Goal: Find specific page/section: Find specific page/section

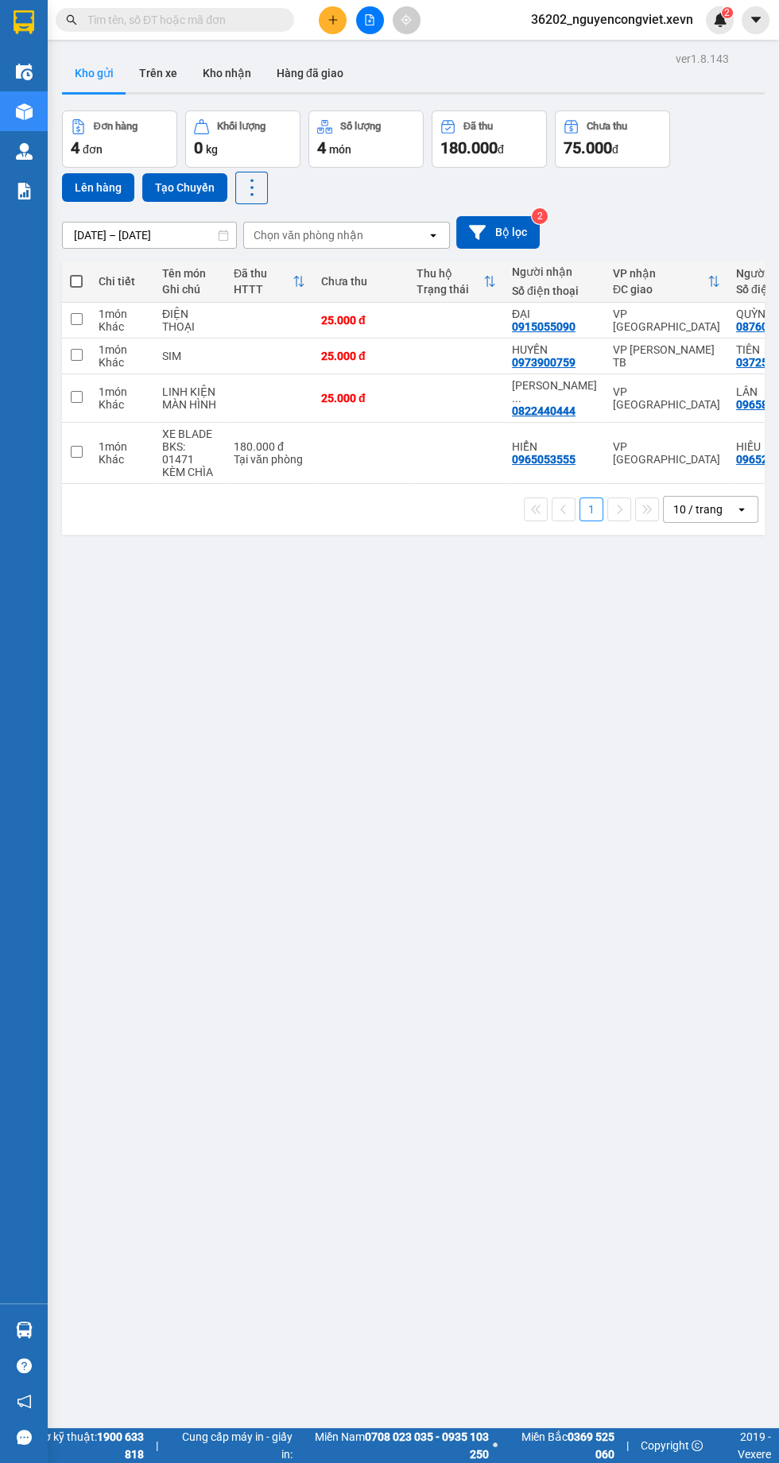
click at [20, 188] on img at bounding box center [24, 191] width 17 height 17
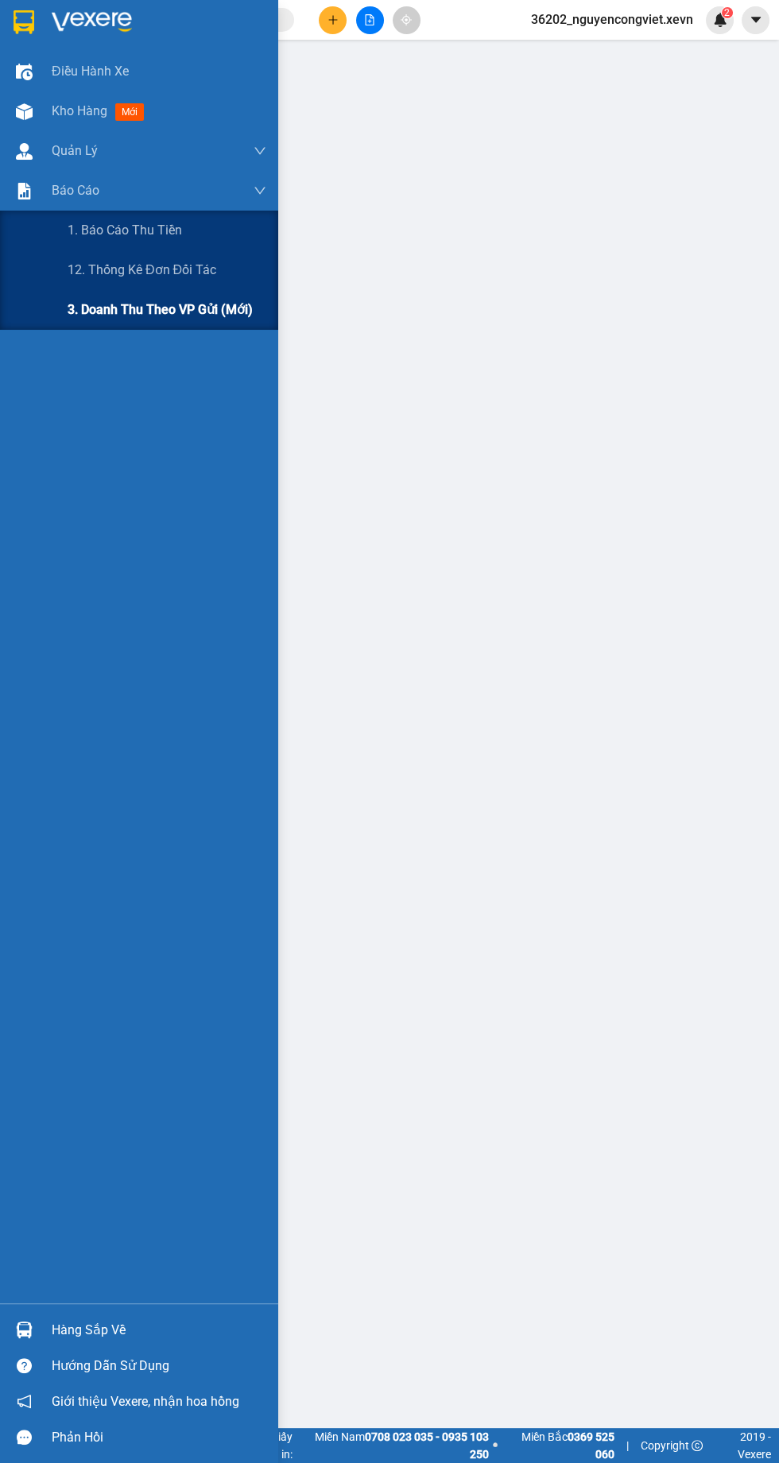
click at [97, 328] on div "3. Doanh Thu theo VP Gửi (mới)" at bounding box center [167, 310] width 199 height 40
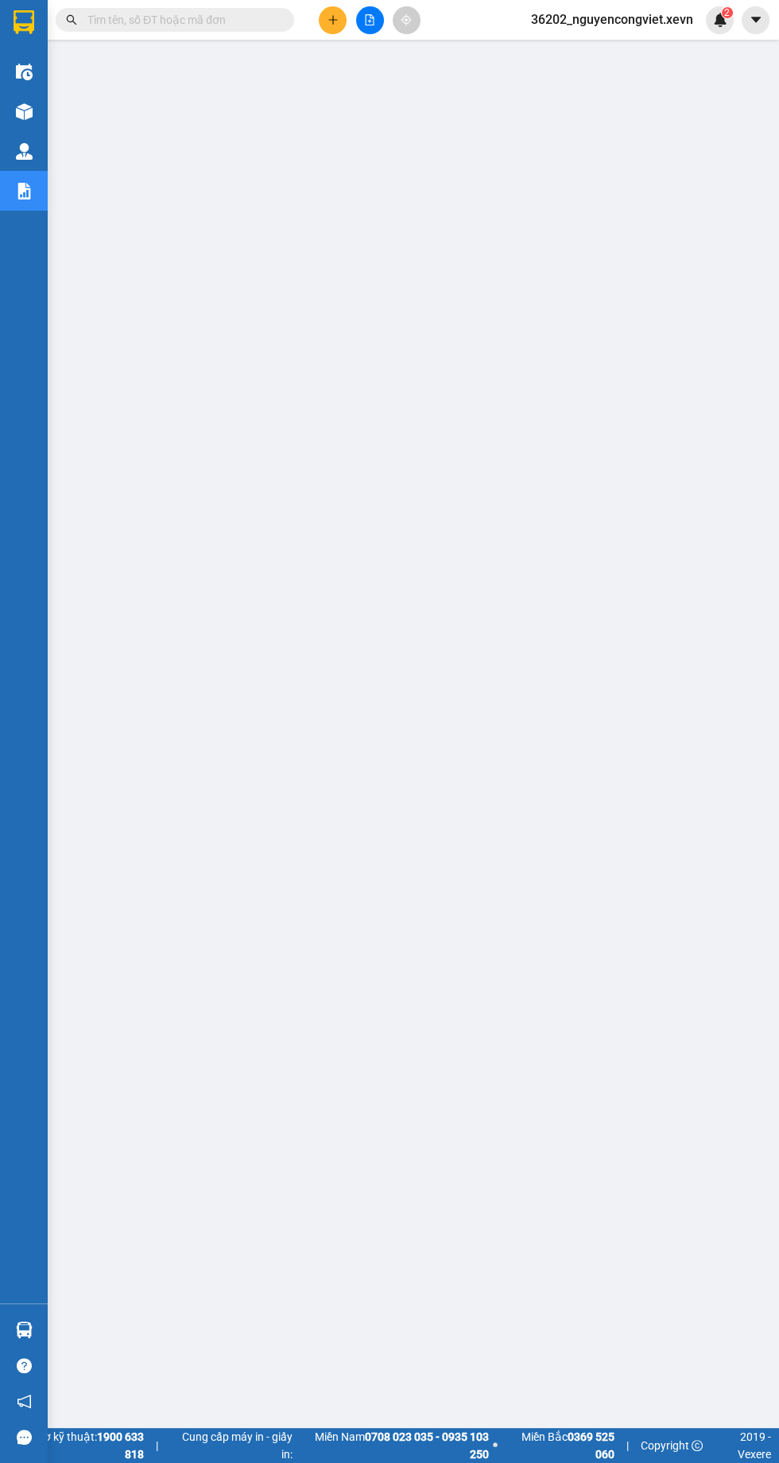
click at [19, 104] on img at bounding box center [24, 111] width 17 height 17
